Goal: Transaction & Acquisition: Purchase product/service

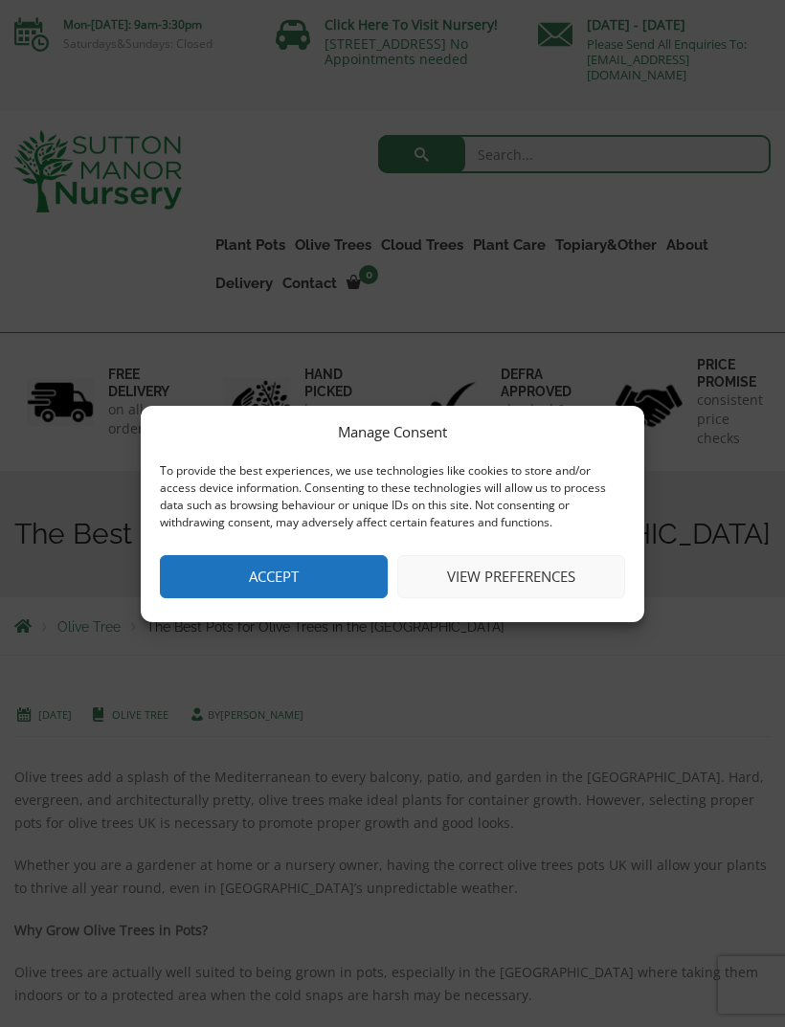
click at [482, 570] on button "View preferences" at bounding box center [511, 576] width 228 height 43
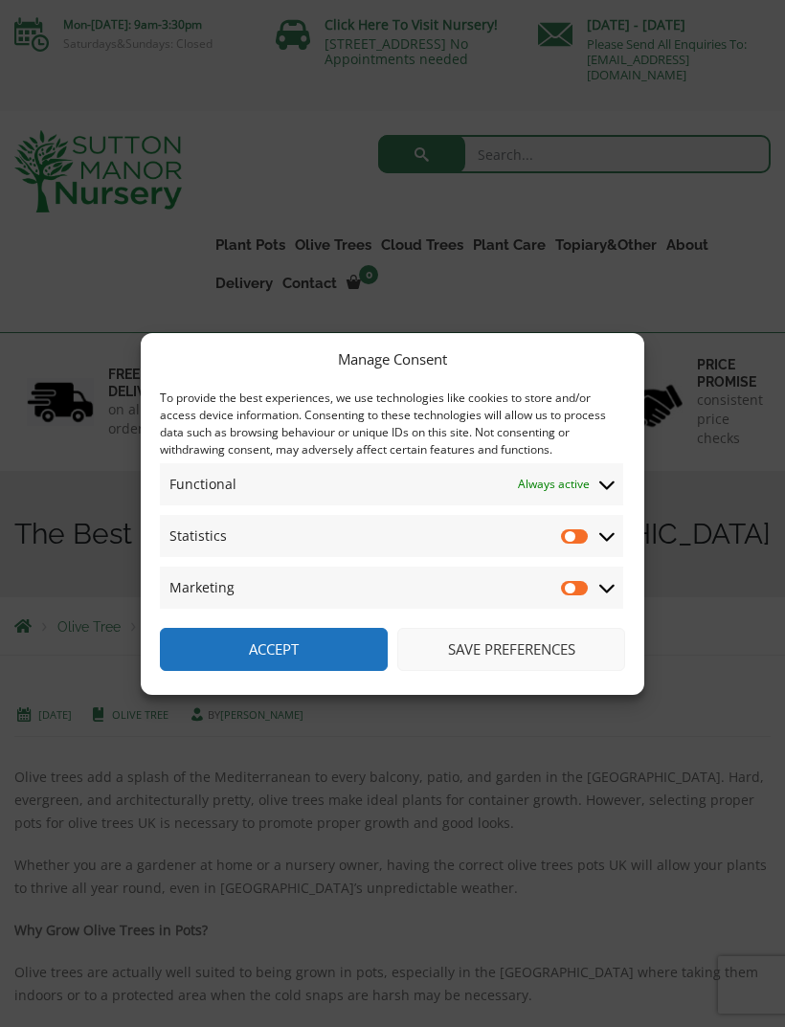
click at [587, 584] on input "Marketing" at bounding box center [575, 587] width 29 height 19
checkbox input "true"
click at [567, 529] on input "Statistics" at bounding box center [575, 535] width 29 height 19
checkbox input "true"
click at [235, 649] on button "Accept" at bounding box center [274, 649] width 228 height 43
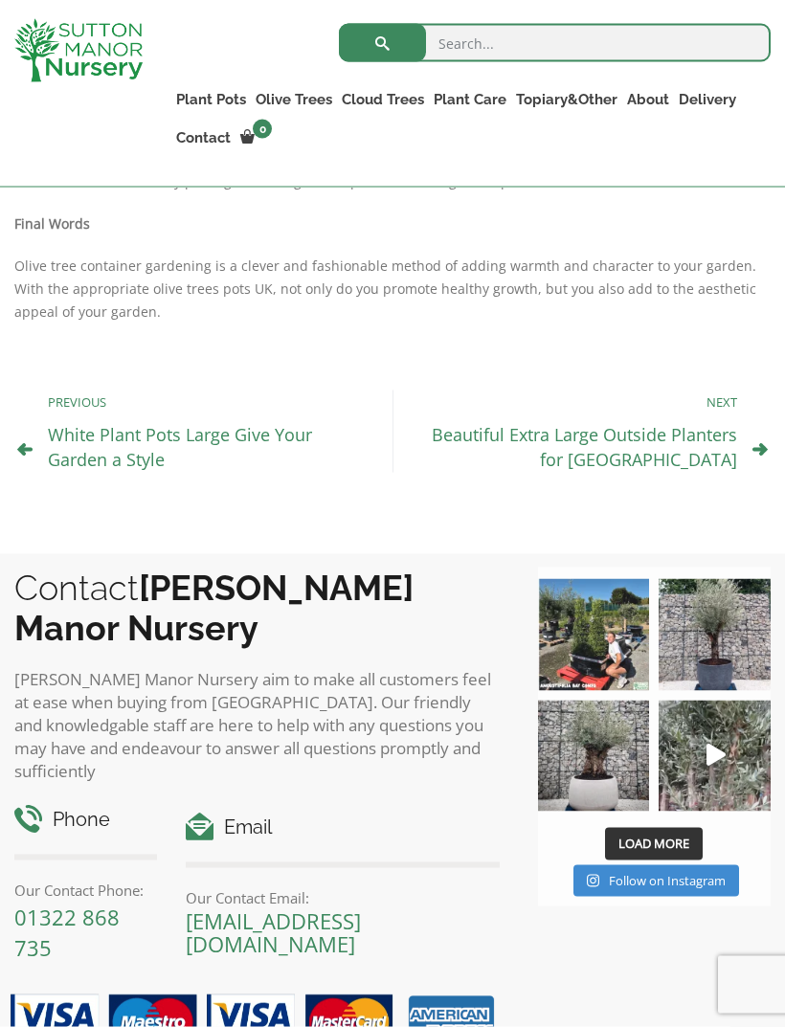
scroll to position [1905, 0]
click at [719, 743] on icon "Play" at bounding box center [715, 754] width 19 height 22
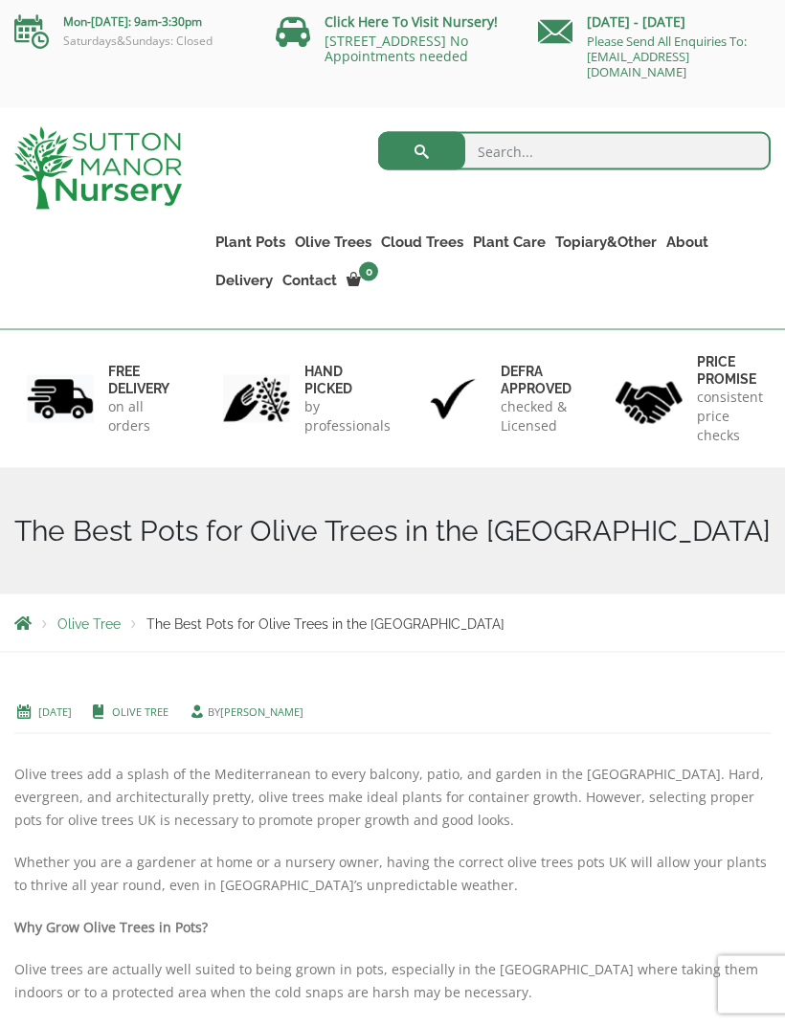
scroll to position [0, 0]
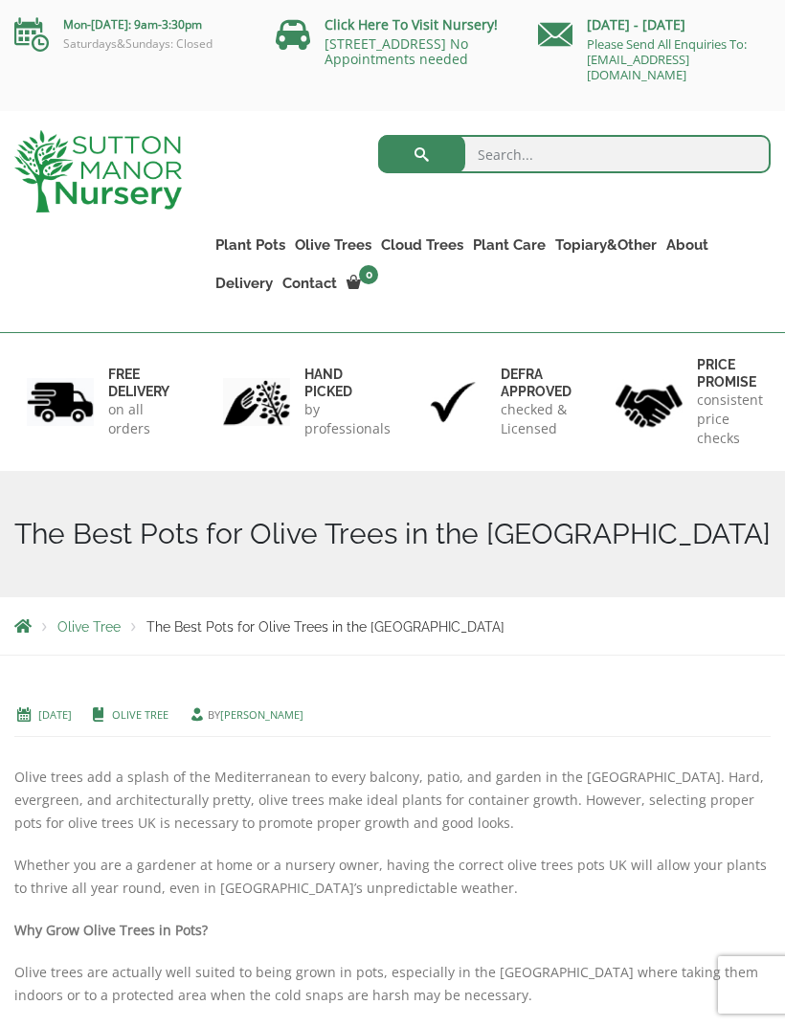
click at [0, 0] on link "Squares And Troughs" at bounding box center [0, 0] width 0 height 0
click at [0, 0] on link "The Iron Stone Pots" at bounding box center [0, 0] width 0 height 0
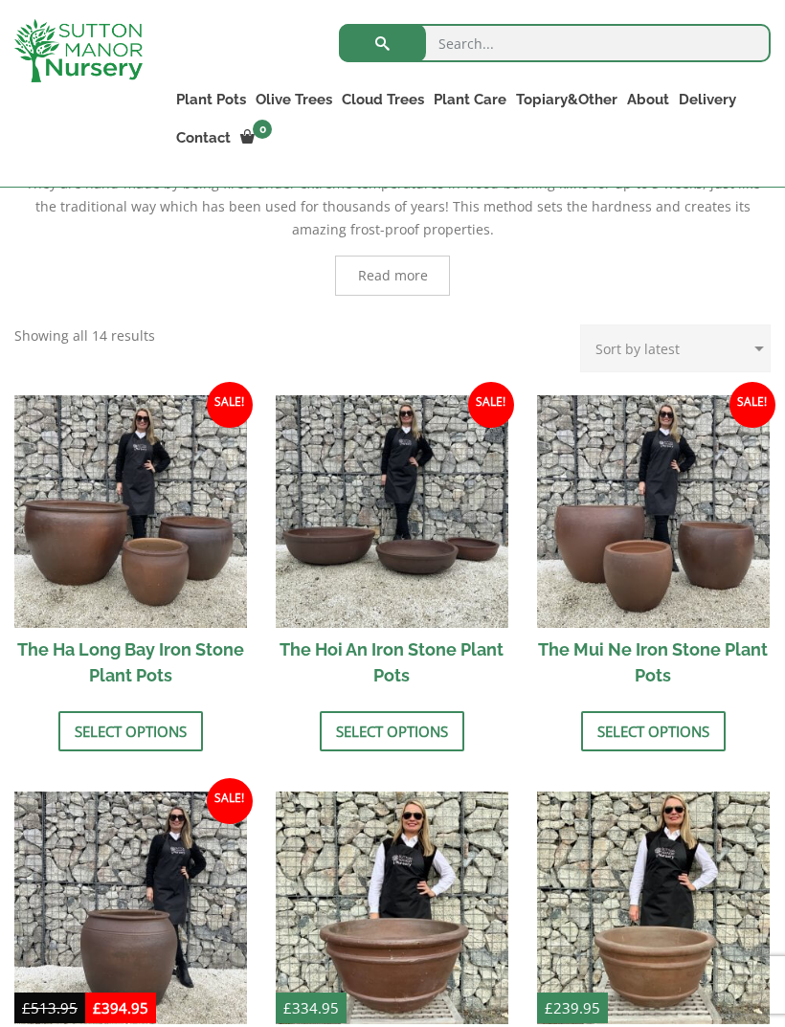
scroll to position [511, 0]
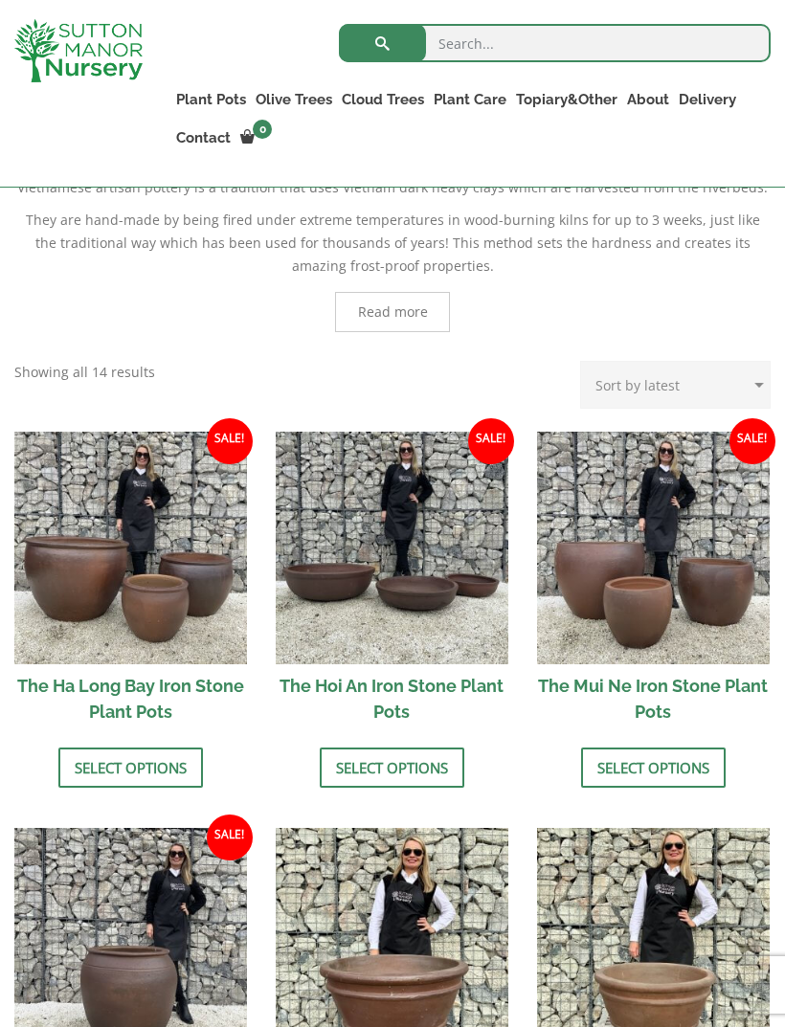
click at [137, 760] on link "Select options" at bounding box center [130, 767] width 144 height 40
click at [637, 770] on link "Select options" at bounding box center [653, 767] width 144 height 40
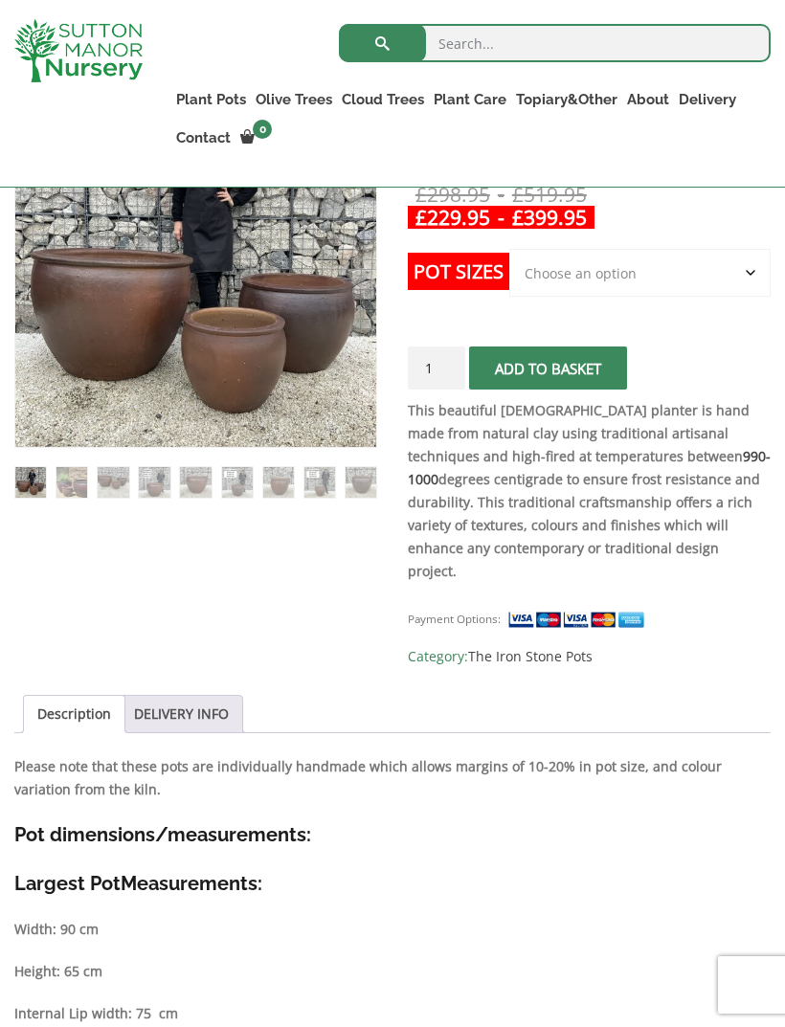
scroll to position [439, 0]
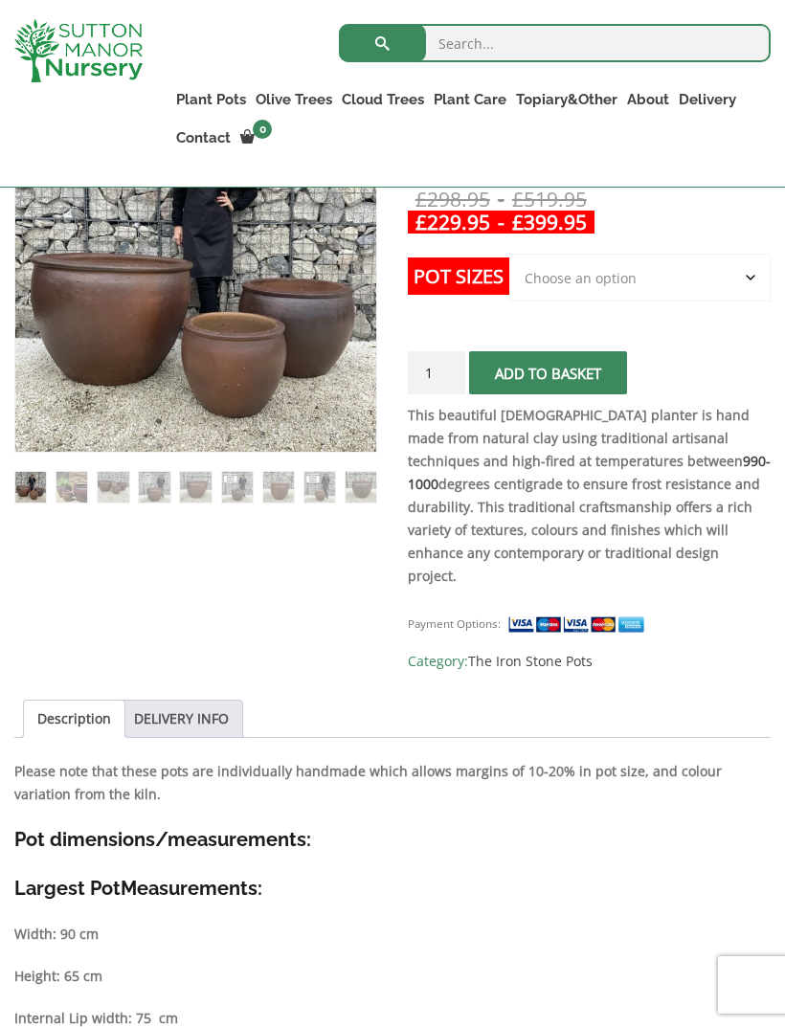
click at [214, 700] on link "DELIVERY INFO" at bounding box center [181, 718] width 95 height 36
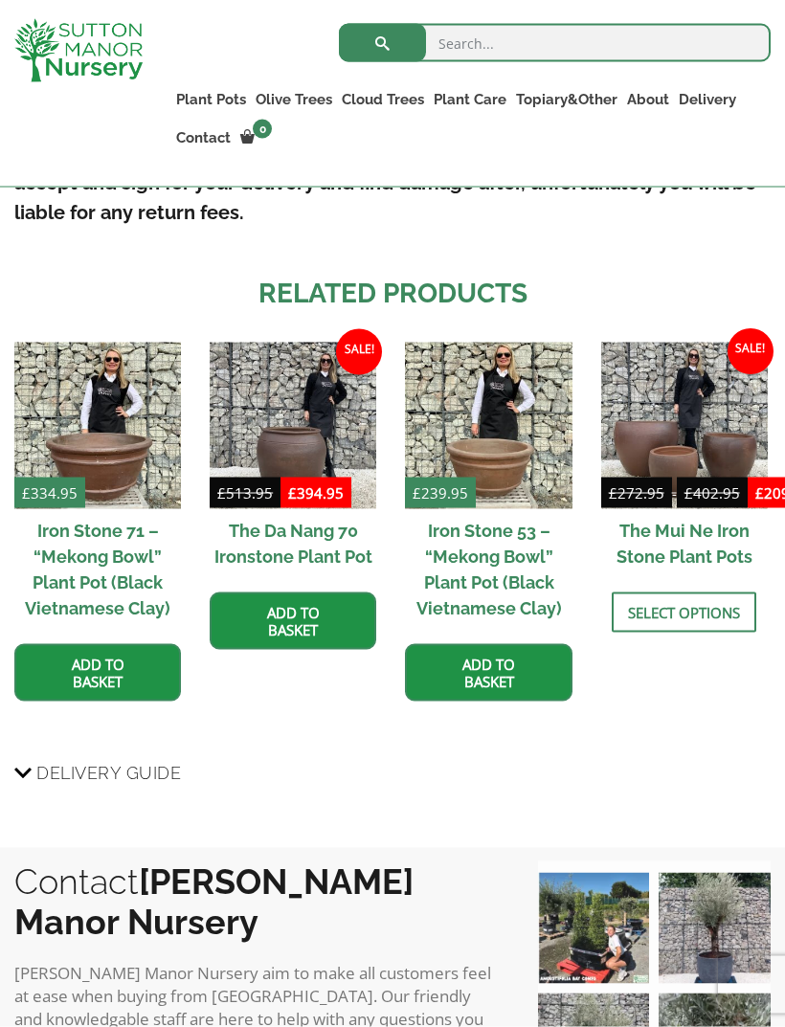
scroll to position [1249, 0]
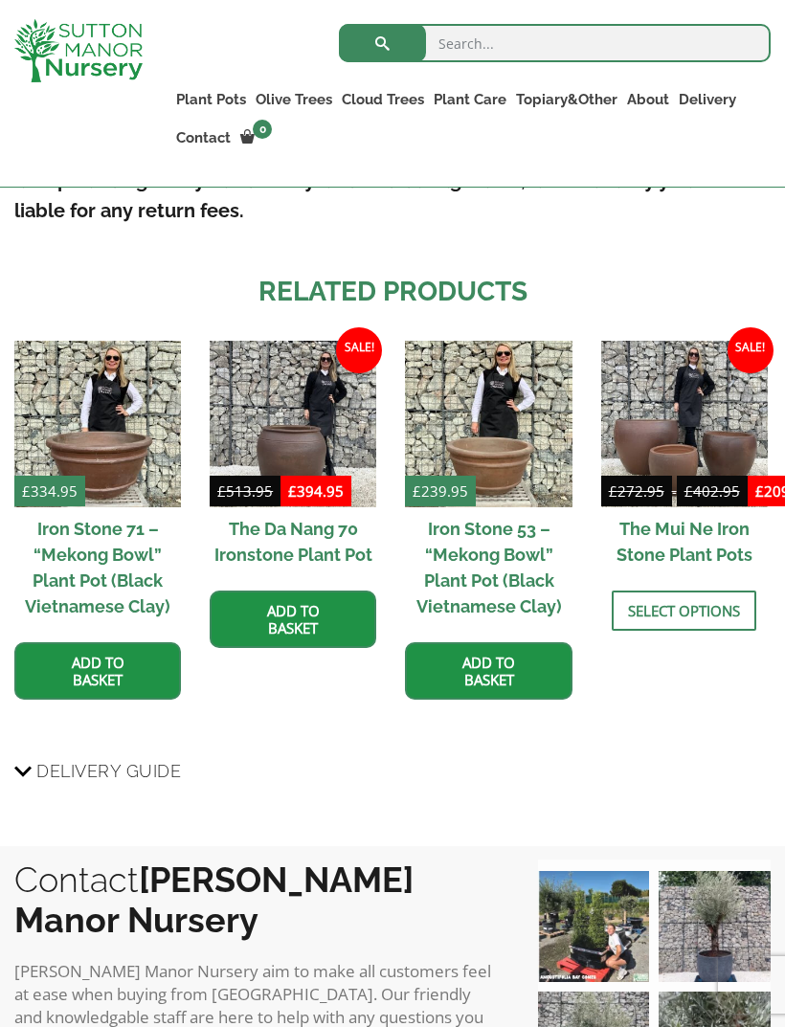
click at [151, 755] on span "Delivery Guide" at bounding box center [108, 770] width 144 height 35
click at [0, 0] on input "Delivery Guide" at bounding box center [0, 0] width 0 height 0
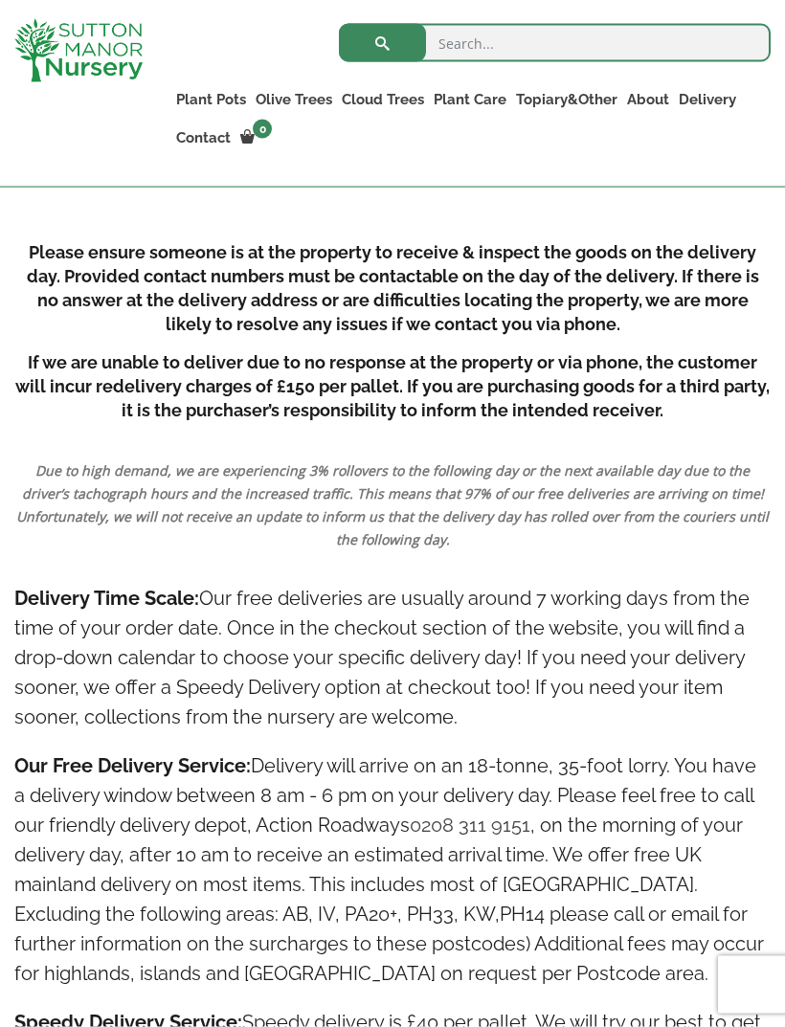
scroll to position [2209, 0]
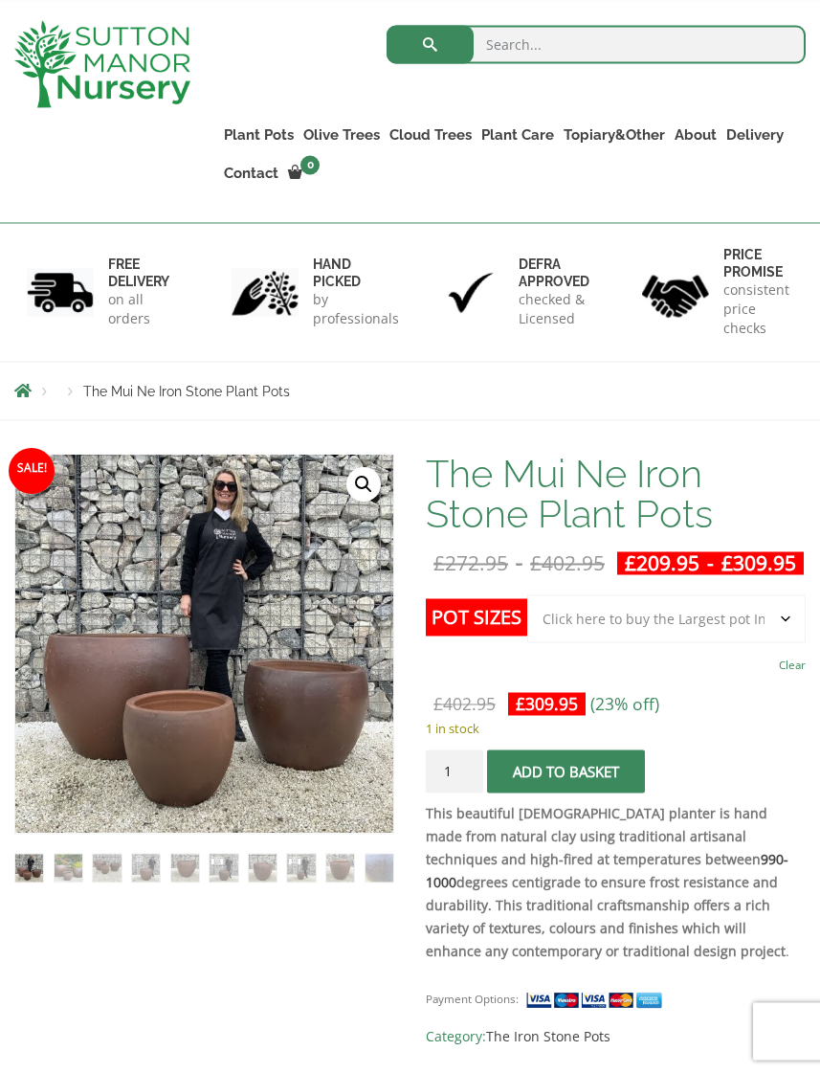
scroll to position [150, 0]
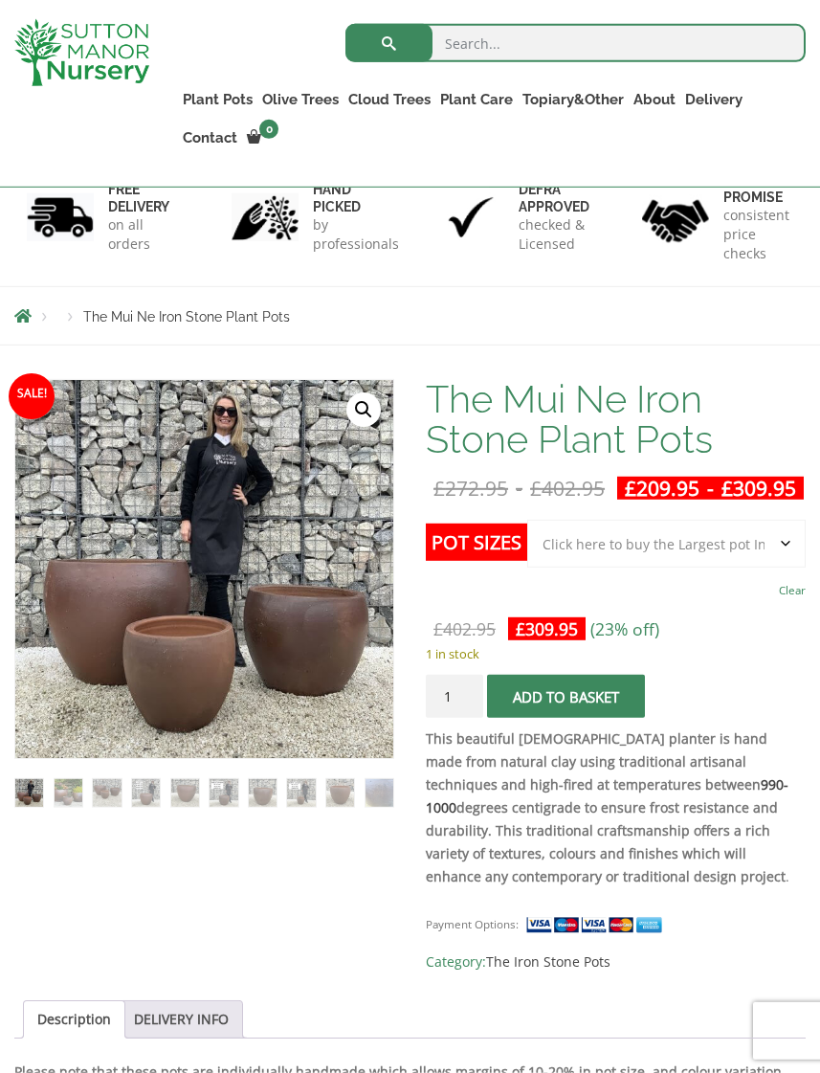
click at [775, 718] on div "The Mui Ne Iron Stone Plant Pots quantity 1 Add to basket" at bounding box center [616, 696] width 380 height 43
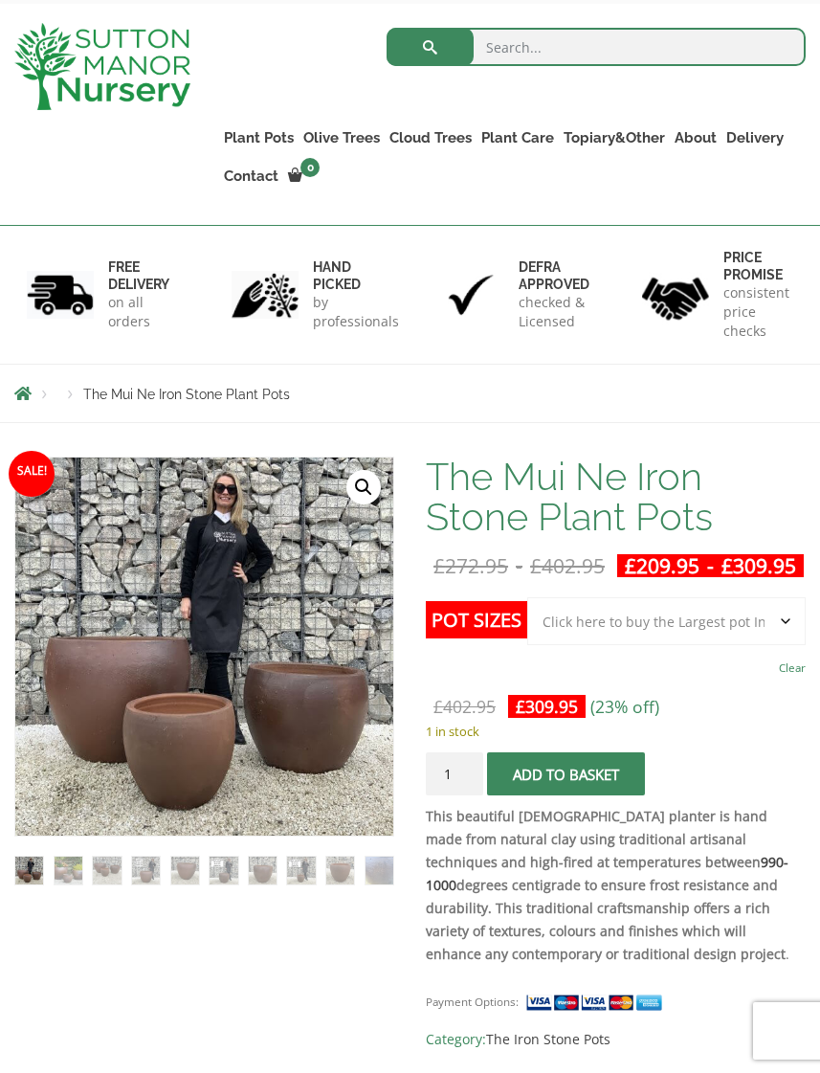
scroll to position [0, 0]
